Goal: Communication & Community: Answer question/provide support

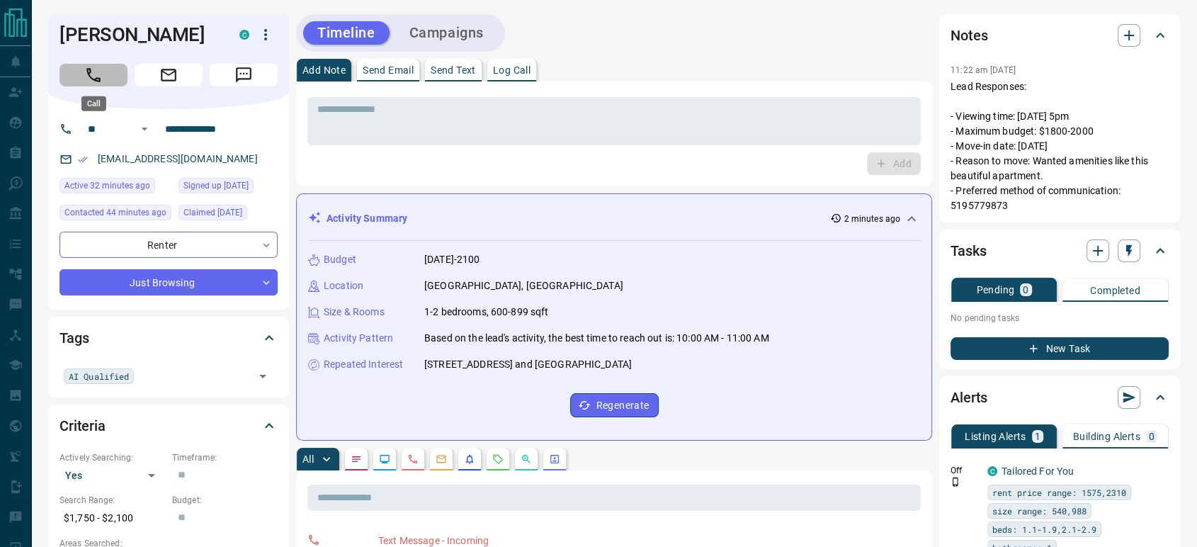
click at [98, 81] on icon "Call" at bounding box center [93, 75] width 14 height 14
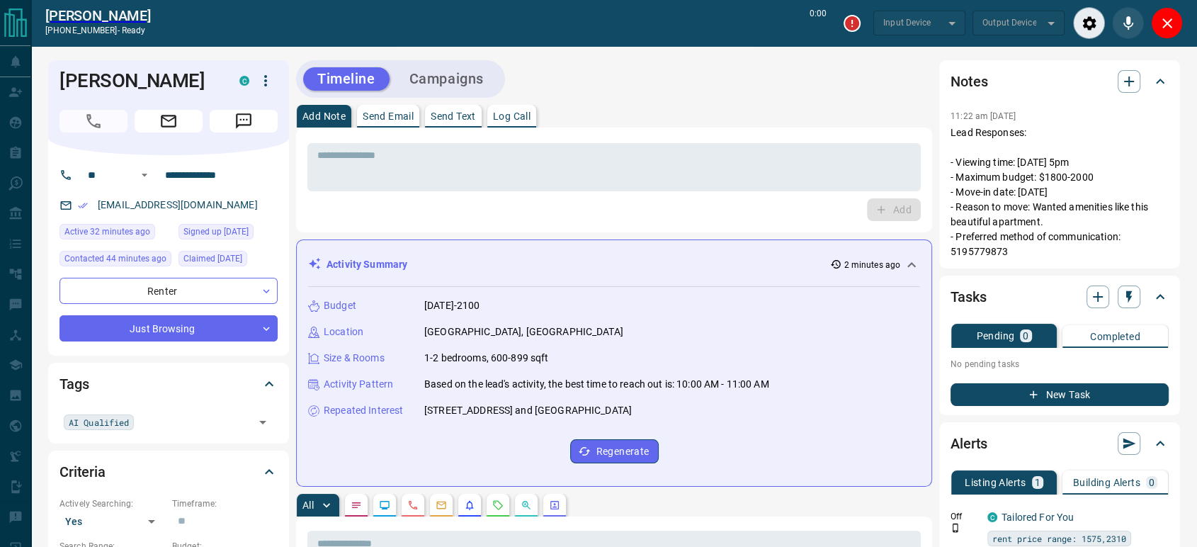
type input "*******"
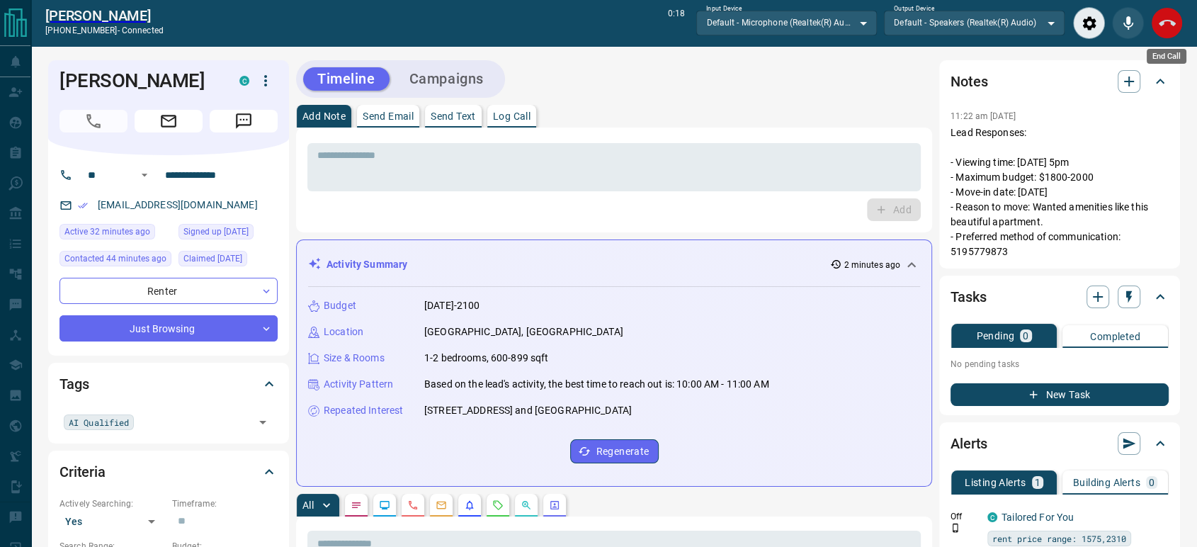
click at [1165, 26] on icon "End Call" at bounding box center [1167, 23] width 17 height 17
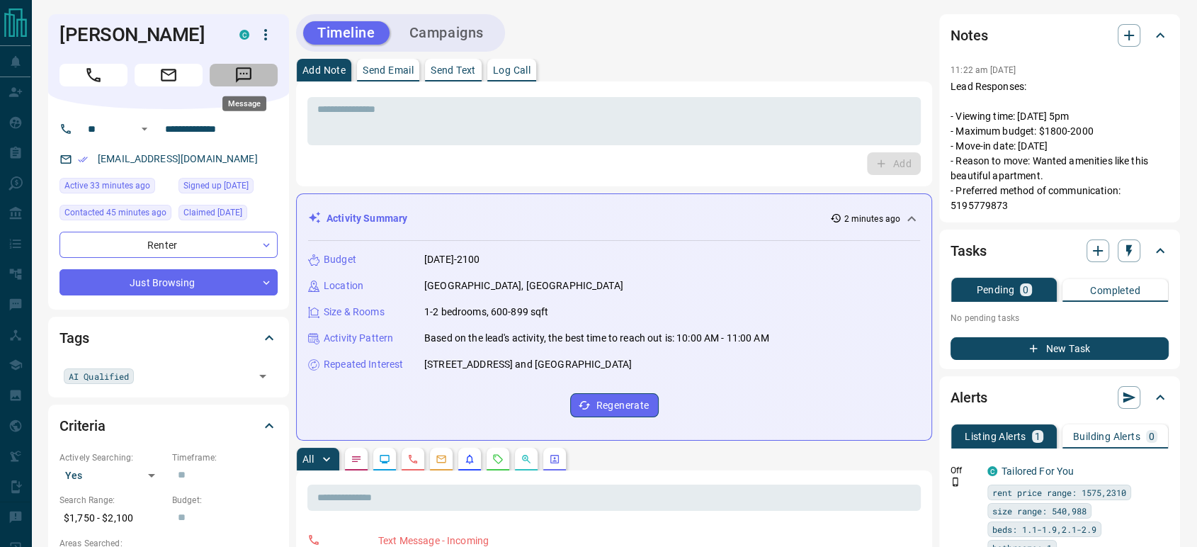
click at [243, 83] on icon "Message" at bounding box center [244, 75] width 18 height 18
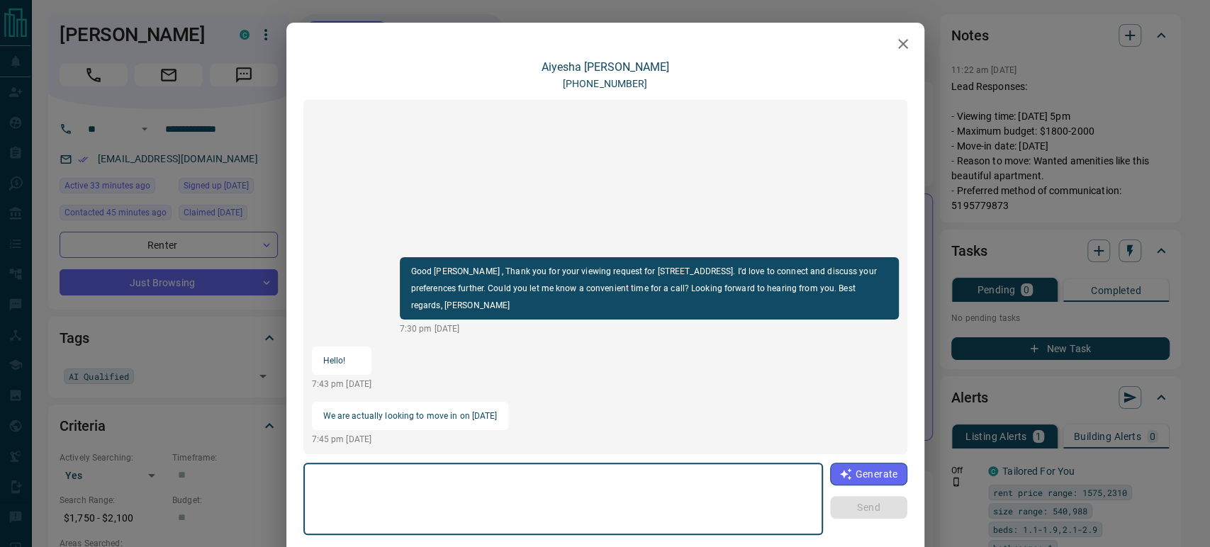
click at [412, 475] on textarea at bounding box center [563, 499] width 500 height 60
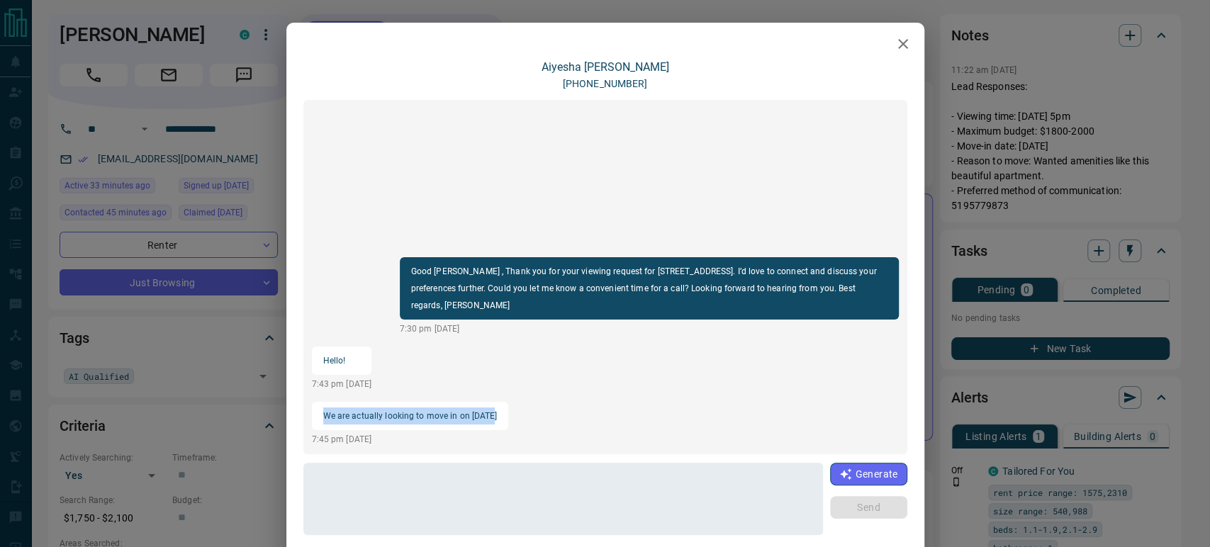
drag, startPoint x: 495, startPoint y: 415, endPoint x: 317, endPoint y: 411, distance: 177.2
click at [317, 411] on div "Good [PERSON_NAME] , Thank you for your viewing request for [STREET_ADDRESS]. I…" at bounding box center [605, 277] width 604 height 354
copy p "We are actually looking to move in on [DATE]"
